Goal: Transaction & Acquisition: Book appointment/travel/reservation

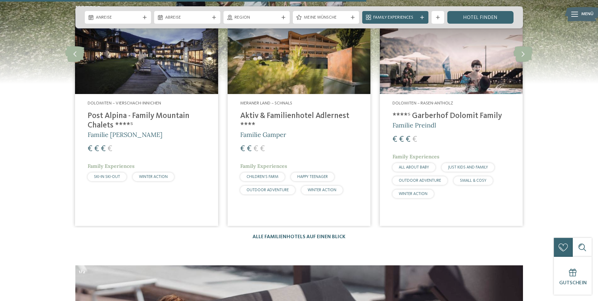
scroll to position [1702, 0]
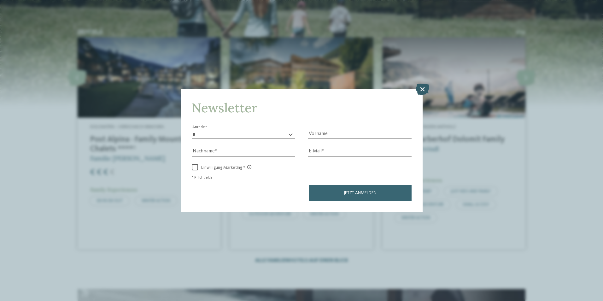
click at [419, 89] on icon at bounding box center [422, 88] width 14 height 11
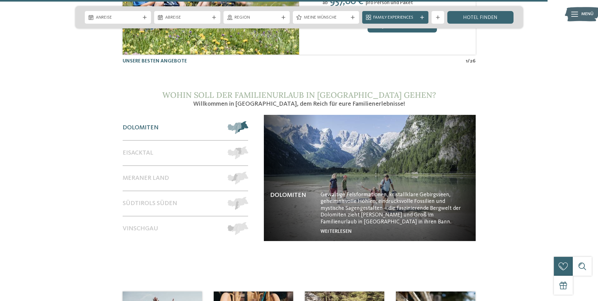
scroll to position [2647, 0]
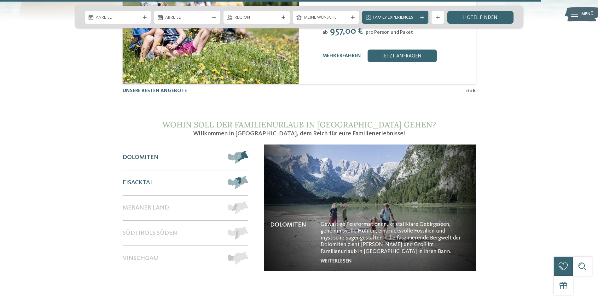
click at [150, 179] on span "Eisacktal" at bounding box center [138, 183] width 31 height 8
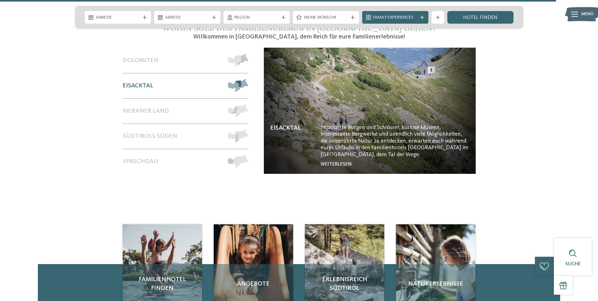
scroll to position [2679, 0]
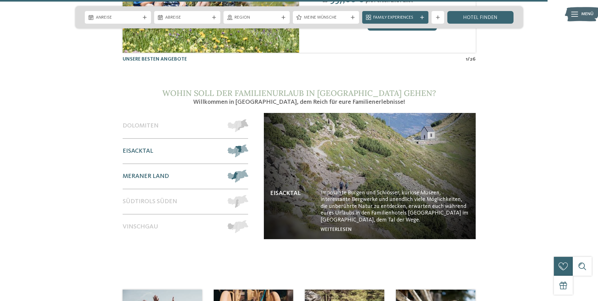
click at [147, 172] on span "Meraner Land" at bounding box center [146, 176] width 46 height 8
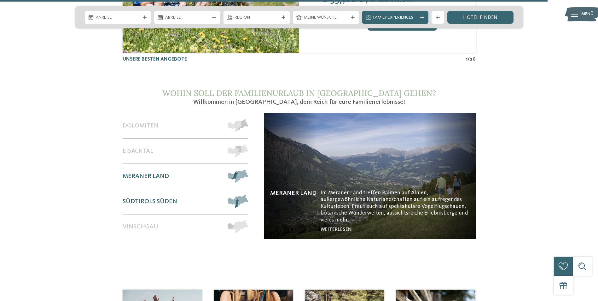
click at [167, 198] on span "Südtirols Süden" at bounding box center [150, 202] width 55 height 8
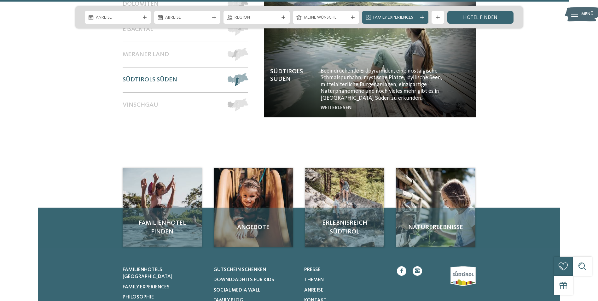
scroll to position [2805, 0]
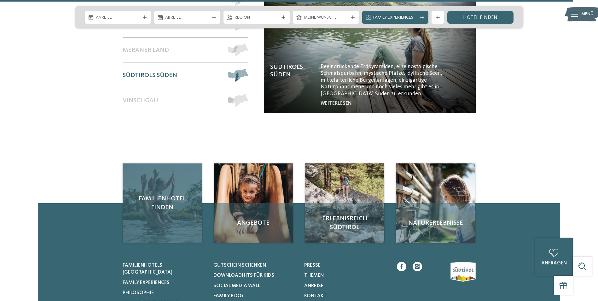
click at [161, 194] on span "Familienhotel finden" at bounding box center [162, 203] width 67 height 18
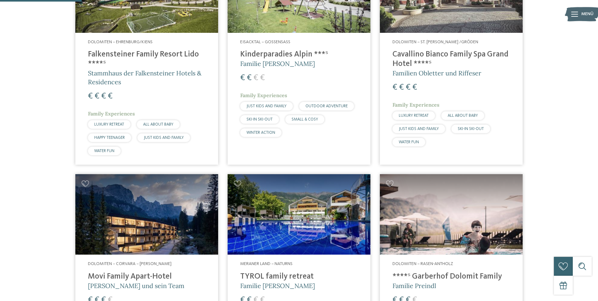
scroll to position [315, 0]
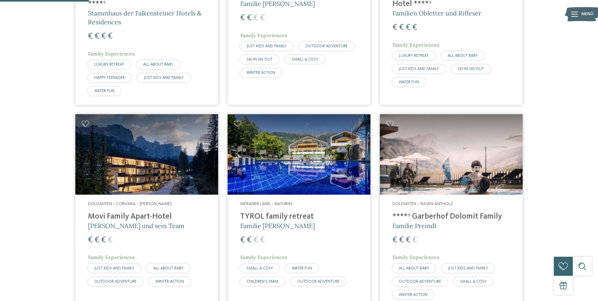
click at [283, 184] on img at bounding box center [299, 154] width 143 height 80
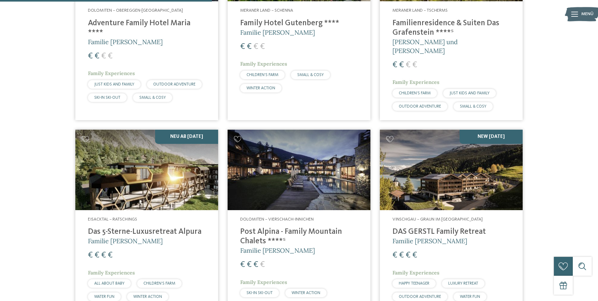
scroll to position [756, 0]
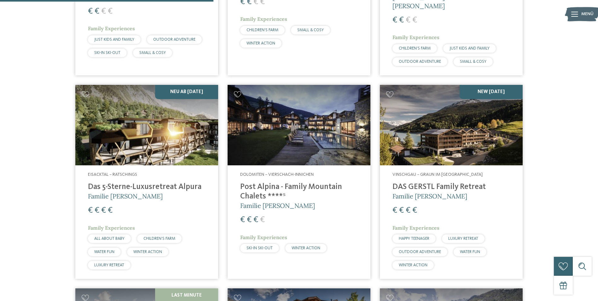
click at [299, 130] on img at bounding box center [299, 125] width 143 height 80
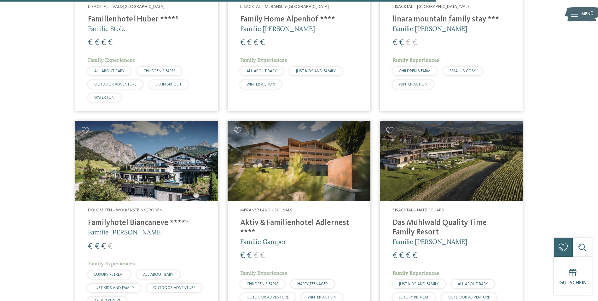
scroll to position [1544, 0]
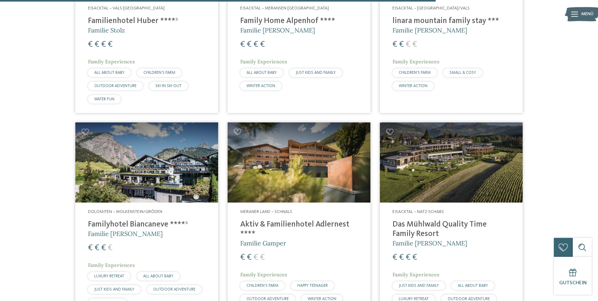
click at [168, 155] on img at bounding box center [146, 162] width 143 height 80
click at [312, 141] on img at bounding box center [299, 162] width 143 height 80
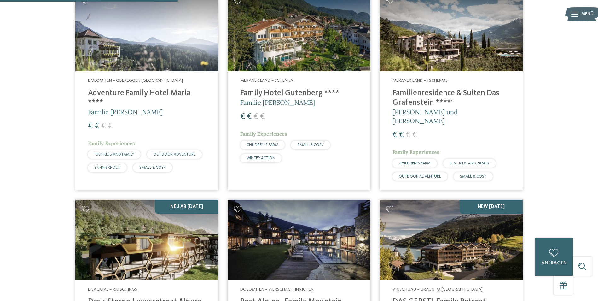
scroll to position [630, 0]
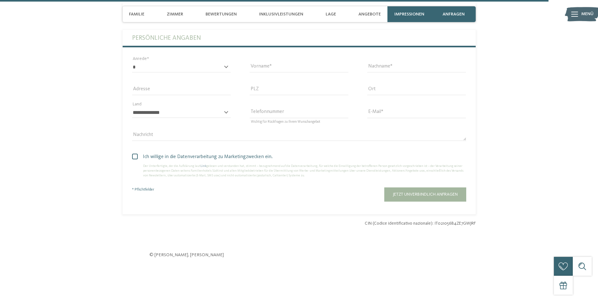
scroll to position [1985, 0]
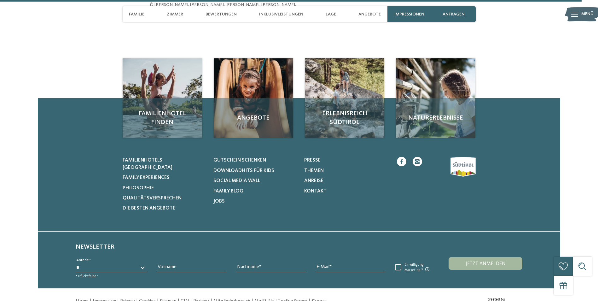
scroll to position [2213, 0]
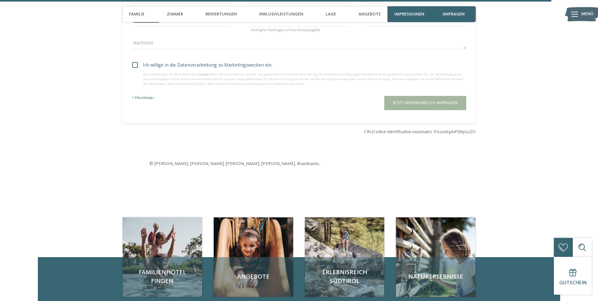
scroll to position [1796, 0]
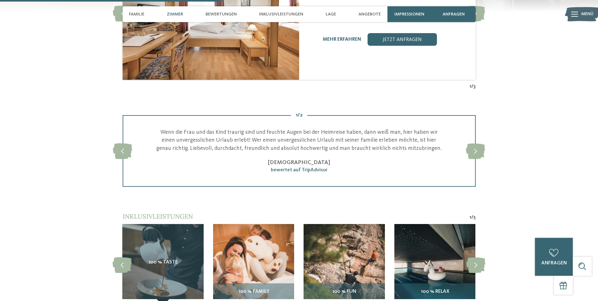
scroll to position [788, 0]
